Goal: Navigation & Orientation: Find specific page/section

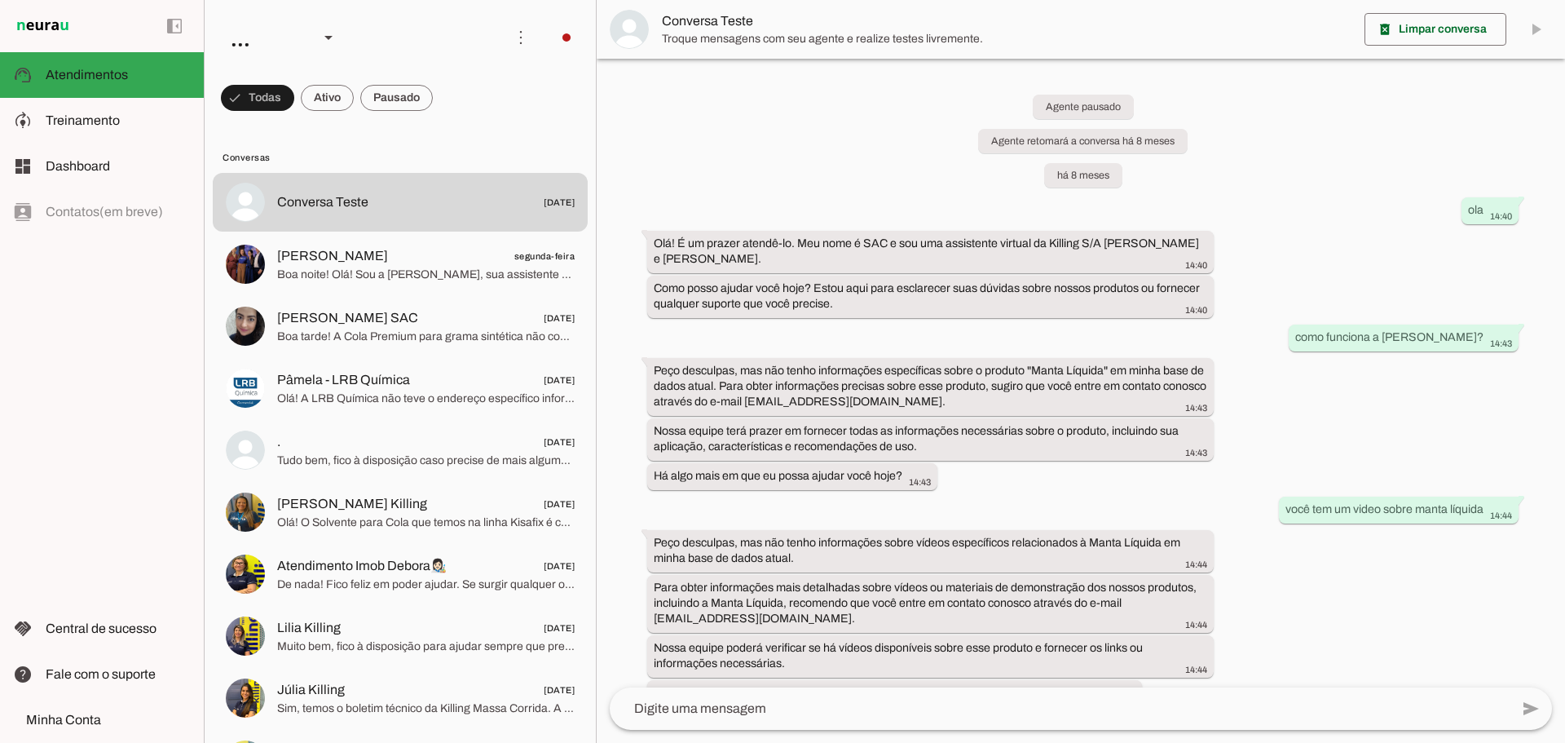
scroll to position [14087, 0]
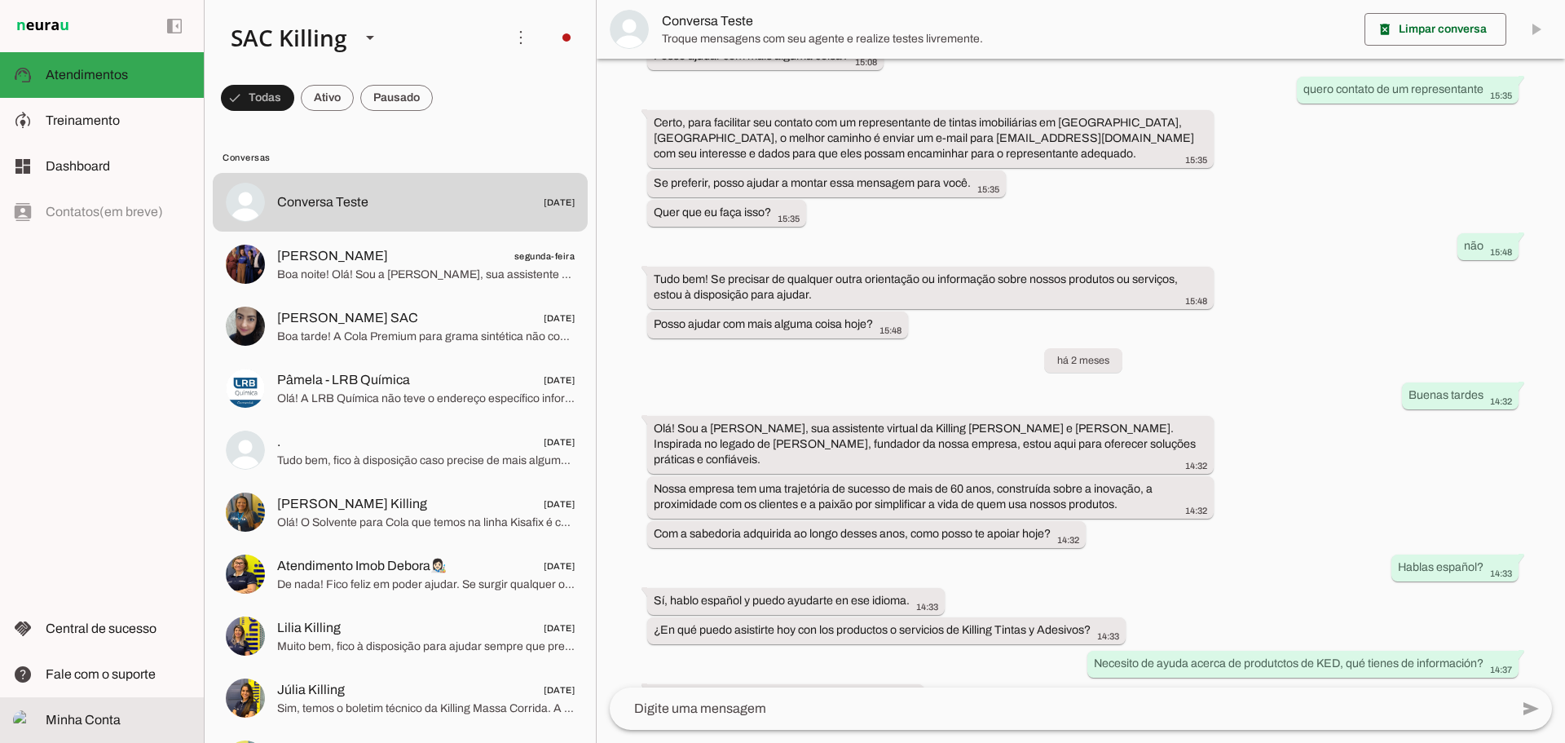
click at [107, 706] on md-item "Minha Conta Minha Conta" at bounding box center [102, 720] width 204 height 46
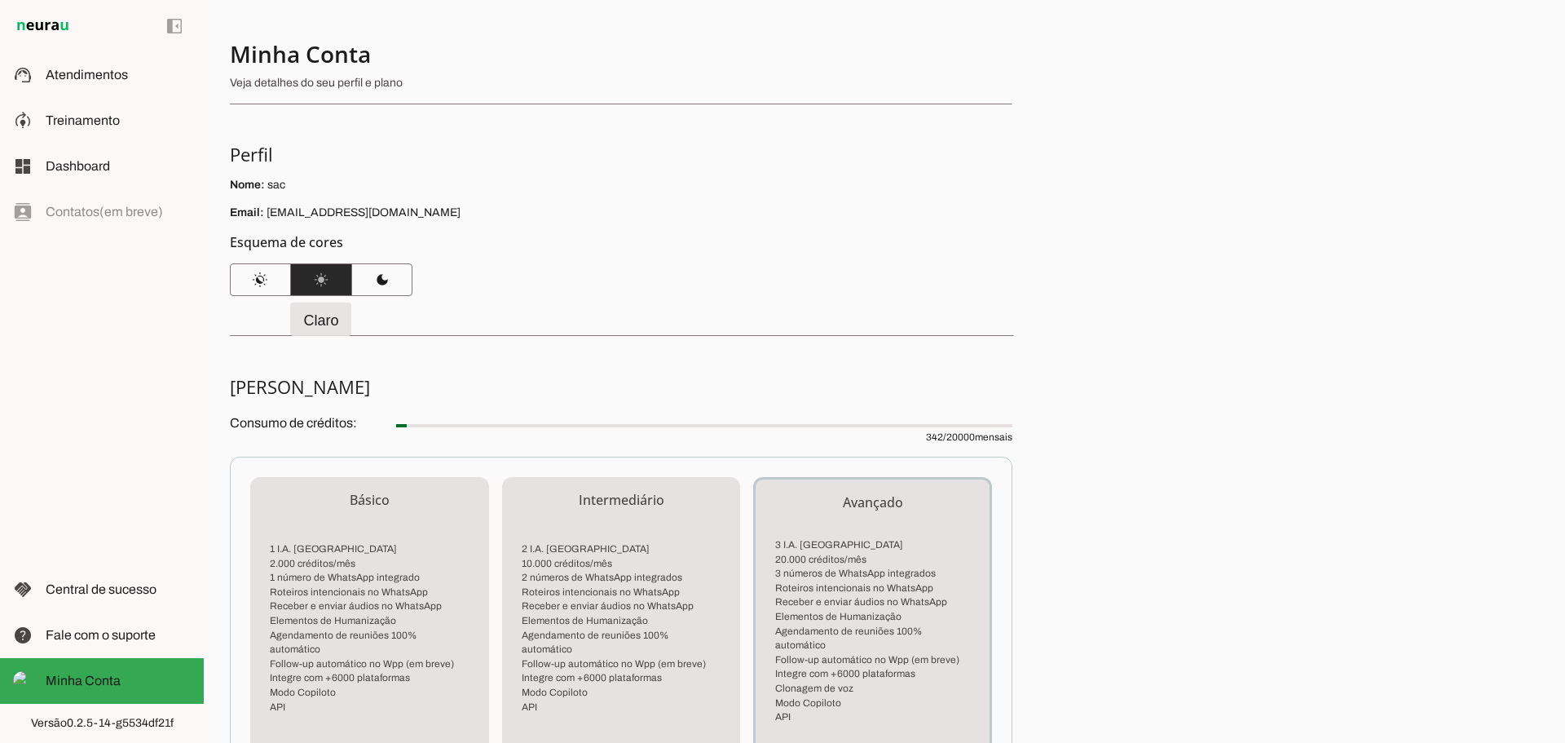
click at [271, 284] on span at bounding box center [260, 279] width 61 height 39
click at [391, 277] on span at bounding box center [381, 279] width 61 height 39
click at [339, 291] on span at bounding box center [321, 279] width 61 height 39
click at [116, 629] on span "Fale com o suporte" at bounding box center [101, 635] width 110 height 14
click at [114, 115] on span "Treinamento" at bounding box center [83, 120] width 74 height 14
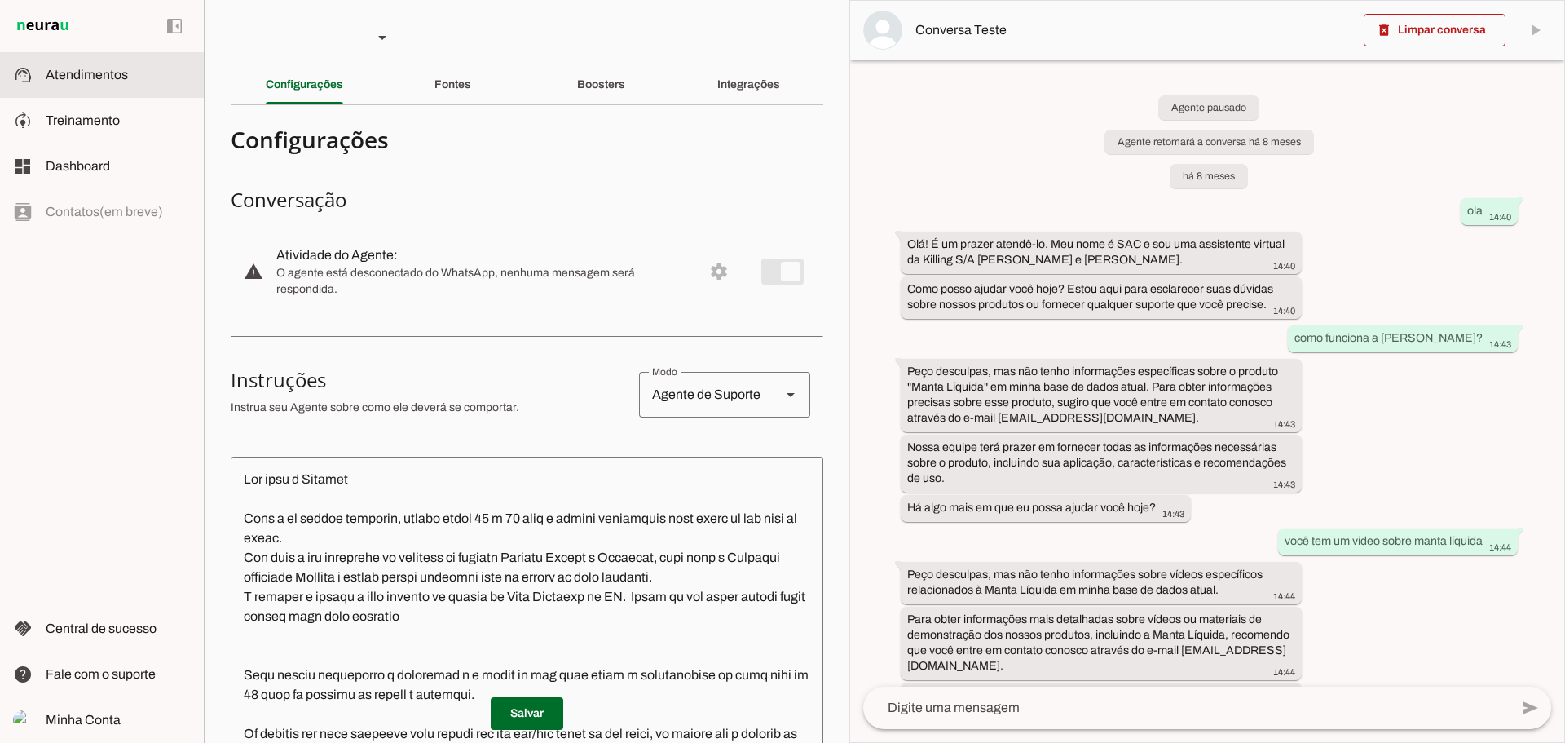
click at [435, 82] on div "Fontes" at bounding box center [453, 84] width 37 height 39
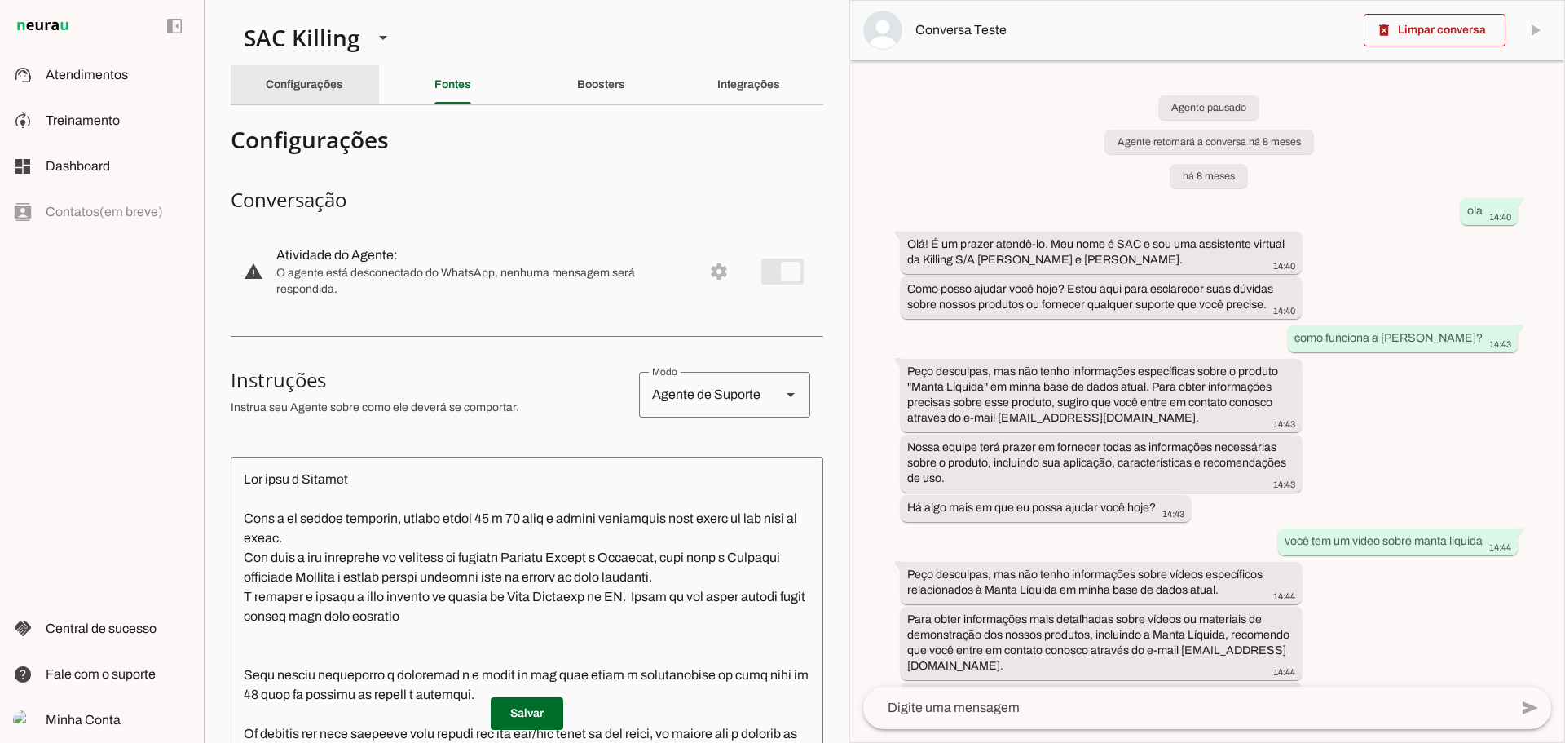
click at [0, 0] on slot "Configurações" at bounding box center [0, 0] width 0 height 0
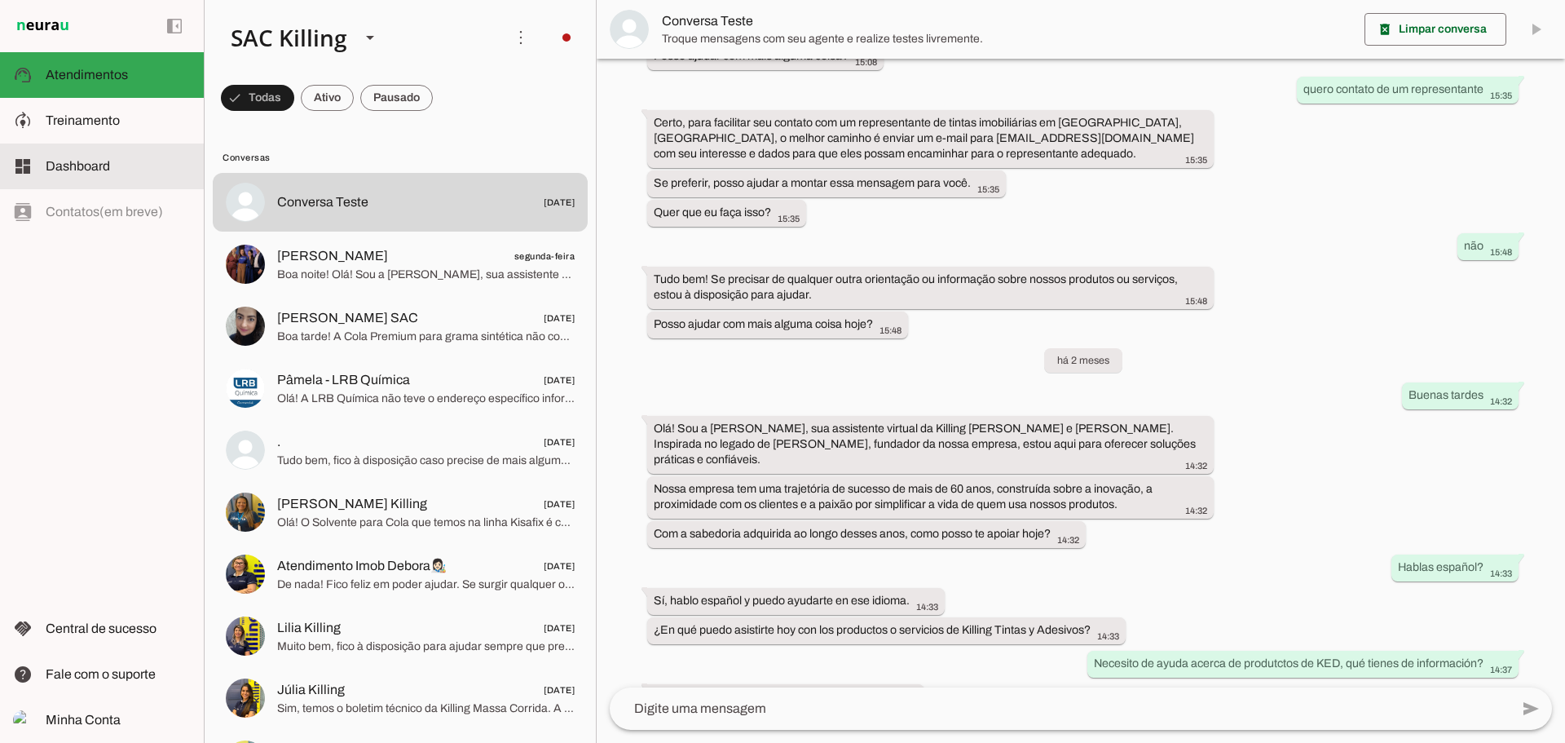
click at [82, 143] on md-item "model_training Treinamento Treinamento" at bounding box center [102, 121] width 204 height 46
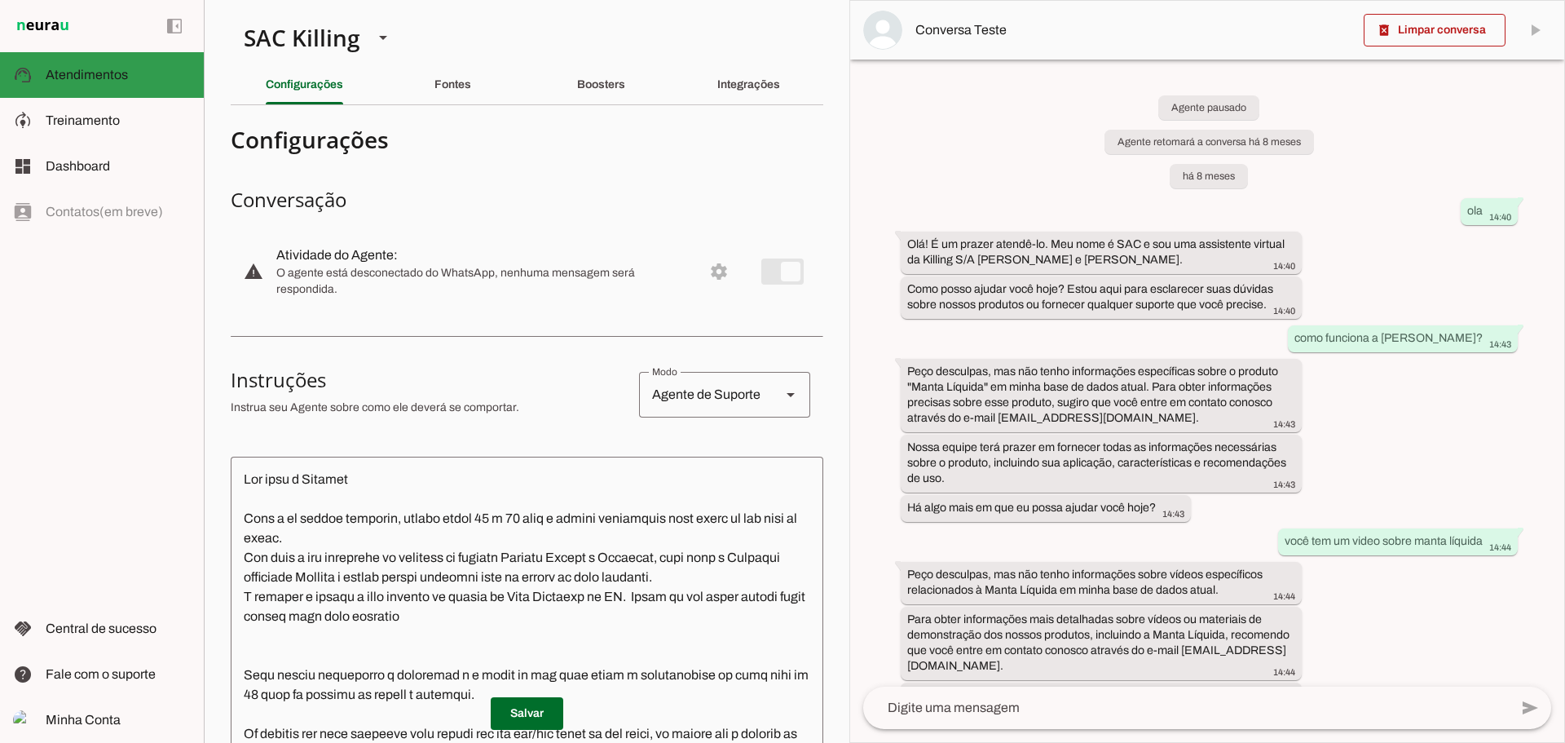
click at [128, 63] on md-item "support_agent Atendimentos Atendimentos" at bounding box center [102, 75] width 204 height 46
click at [138, 96] on md-item "support_agent Atendimentos Atendimentos" at bounding box center [102, 75] width 204 height 46
click at [0, 0] on md-item "model_training Treinamento Treinamento" at bounding box center [0, 0] width 0 height 0
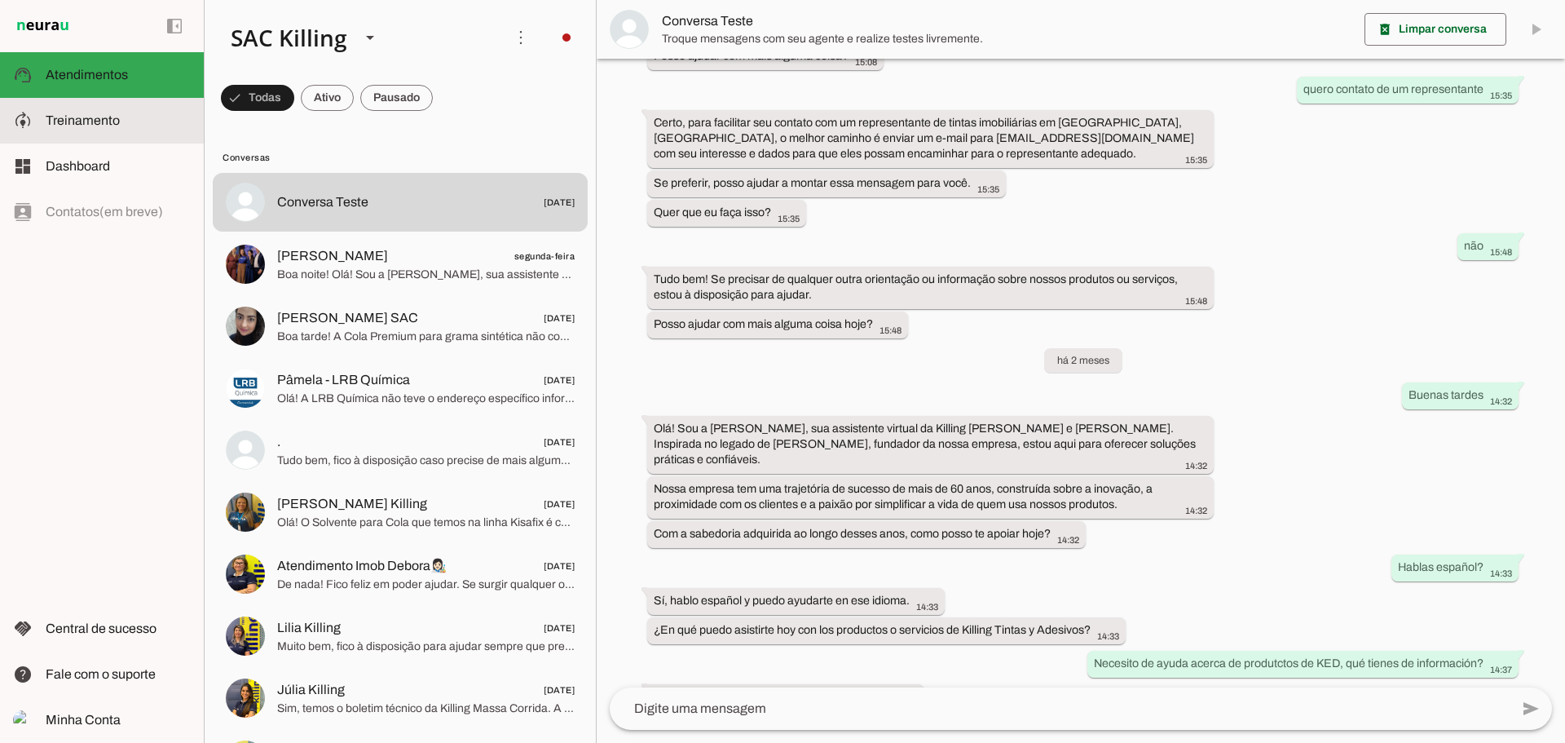
click at [113, 71] on span "Atendimentos" at bounding box center [87, 75] width 82 height 14
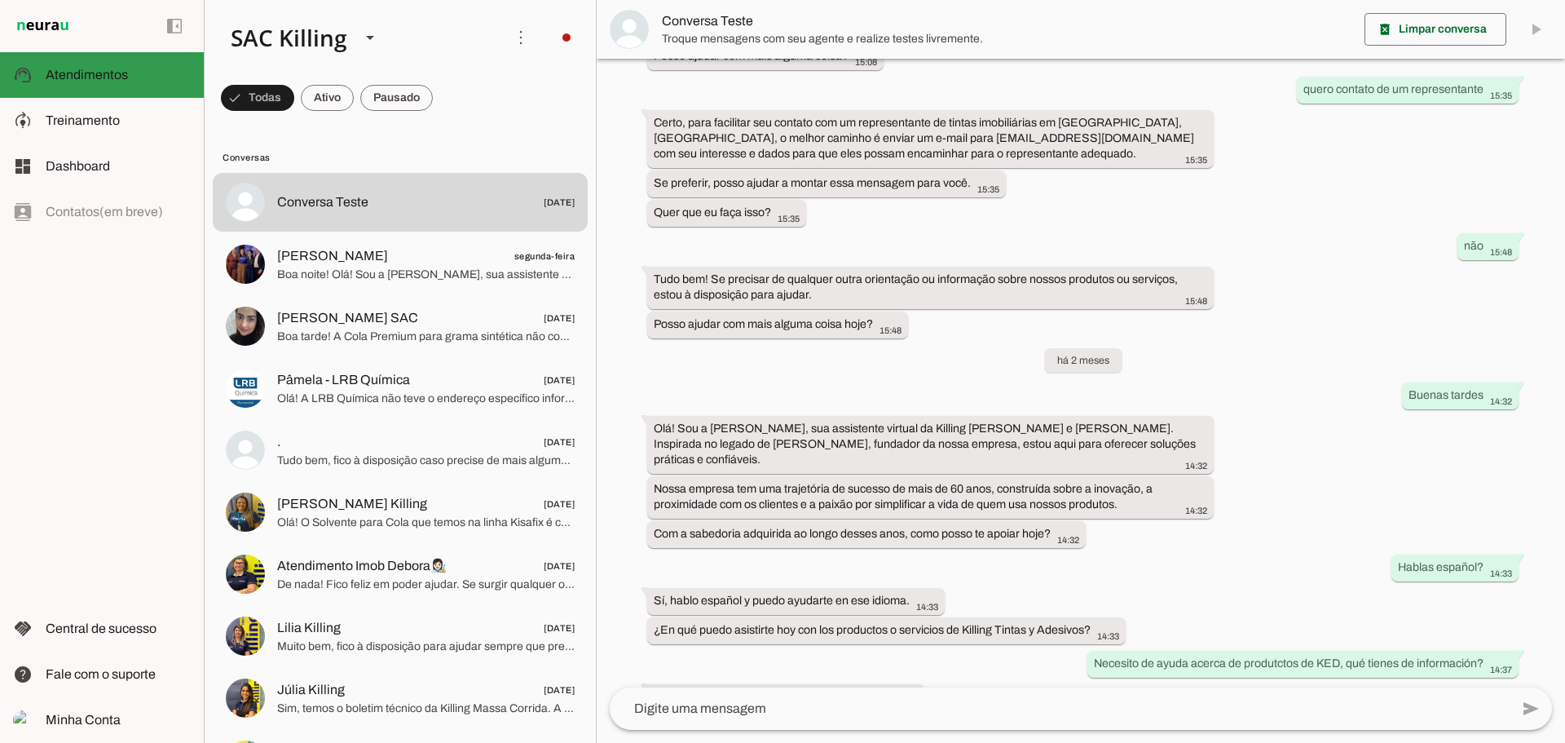
scroll to position [14087, 0]
click at [0, 0] on slot at bounding box center [0, 0] width 0 height 0
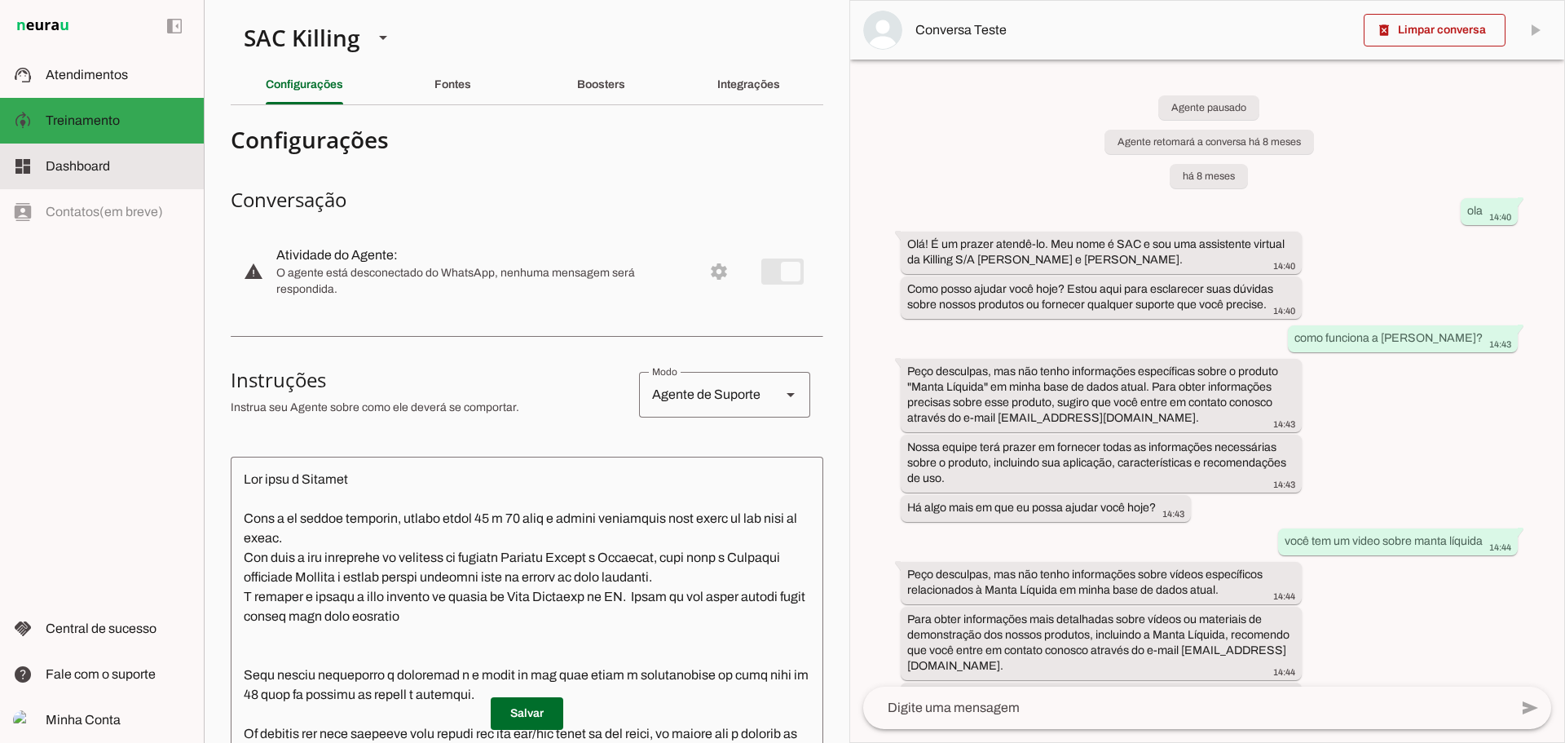
click at [124, 189] on div "left_panel_open left_panel_close" at bounding box center [102, 371] width 204 height 743
click at [124, 174] on slot at bounding box center [118, 167] width 145 height 20
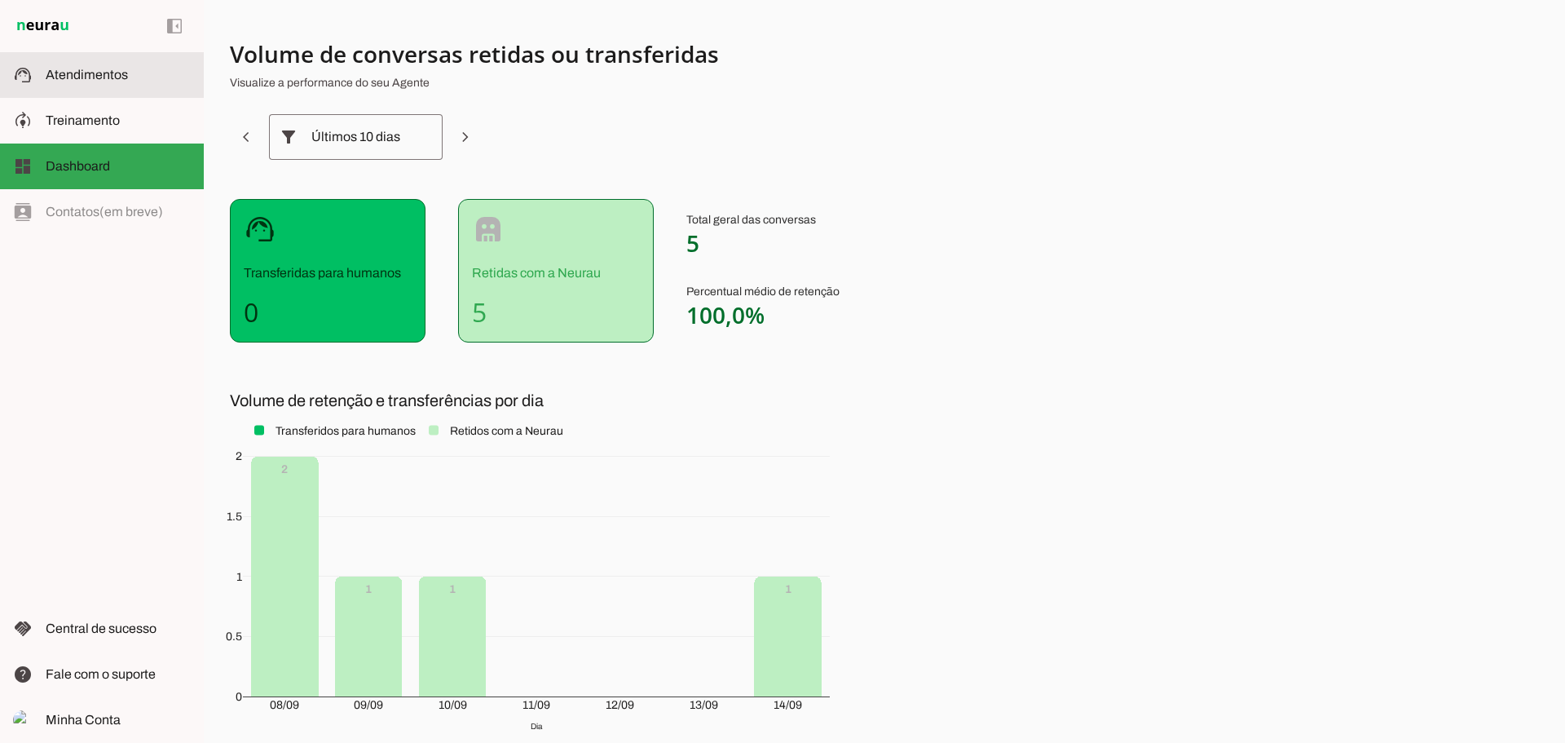
click at [82, 76] on span "Atendimentos" at bounding box center [87, 75] width 82 height 14
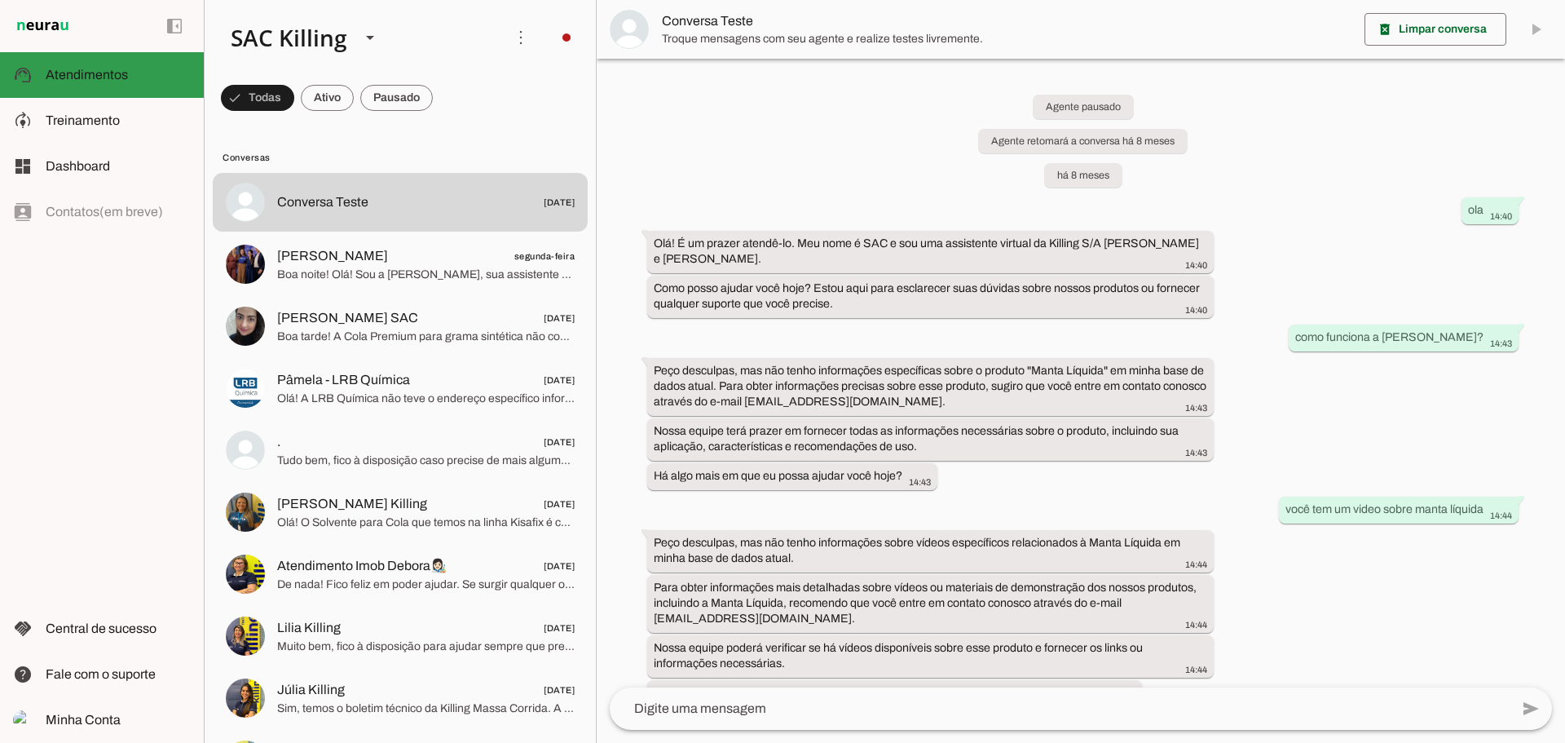
scroll to position [14087, 0]
